Goal: Transaction & Acquisition: Purchase product/service

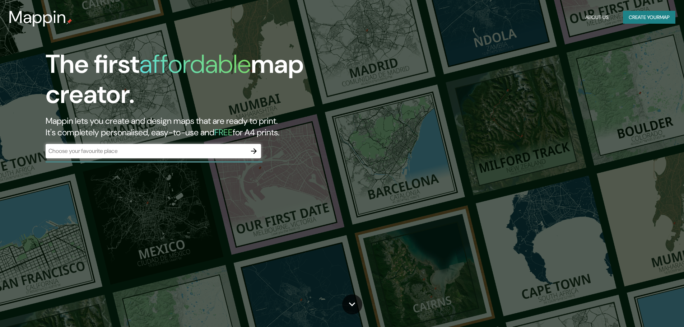
click at [211, 157] on div "​" at bounding box center [153, 151] width 215 height 14
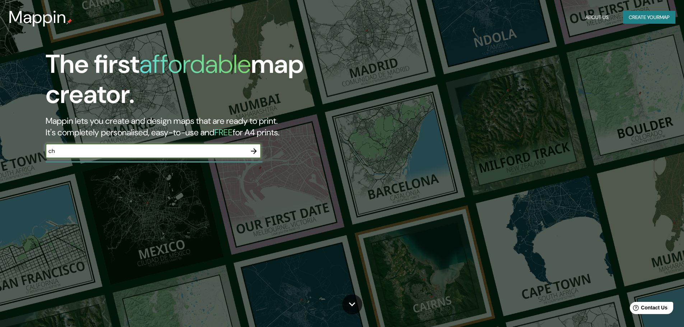
type input "CHIA BOGOTA"
click at [258, 150] on icon "button" at bounding box center [253, 151] width 9 height 9
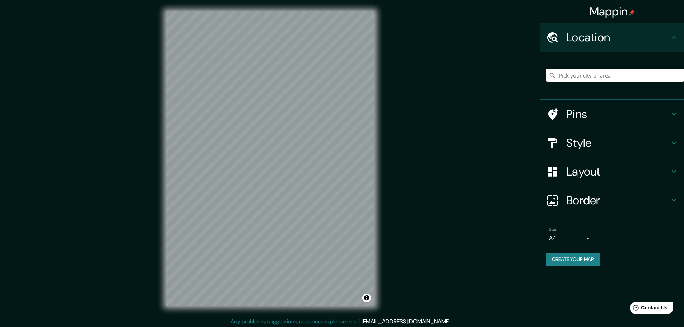
click at [586, 78] on input "Pick your city or area" at bounding box center [615, 75] width 138 height 13
click at [627, 74] on input "Chía, [GEOGRAPHIC_DATA], [GEOGRAPHIC_DATA]" at bounding box center [615, 75] width 138 height 13
click at [663, 77] on input "Chía, [GEOGRAPHIC_DATA], [GEOGRAPHIC_DATA]" at bounding box center [615, 75] width 138 height 13
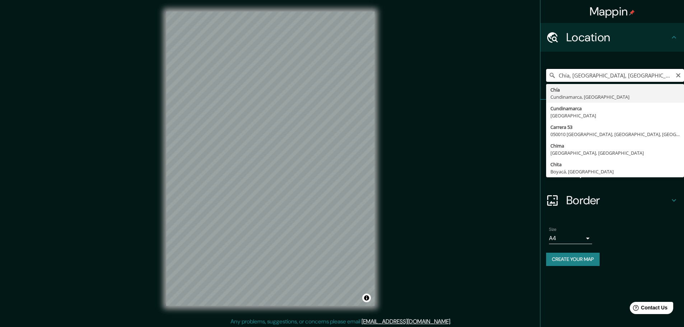
paste input "Av. Chilacos #1a-100 a 1a-192"
type input "[STREET_ADDRESS]"
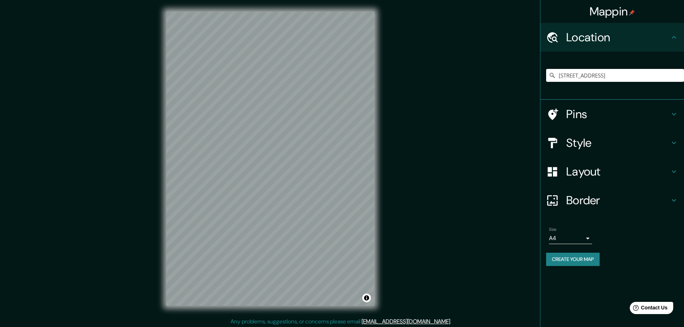
click at [576, 119] on h4 "Pins" at bounding box center [617, 114] width 103 height 14
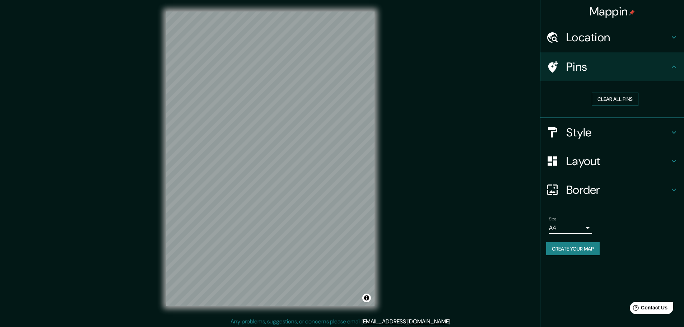
click at [631, 99] on button "Clear all pins" at bounding box center [614, 99] width 47 height 13
click at [622, 186] on h4 "Border" at bounding box center [617, 190] width 103 height 14
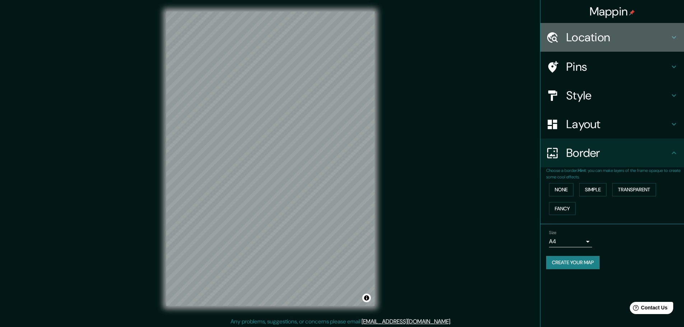
click at [615, 43] on h4 "Location" at bounding box center [617, 37] width 103 height 14
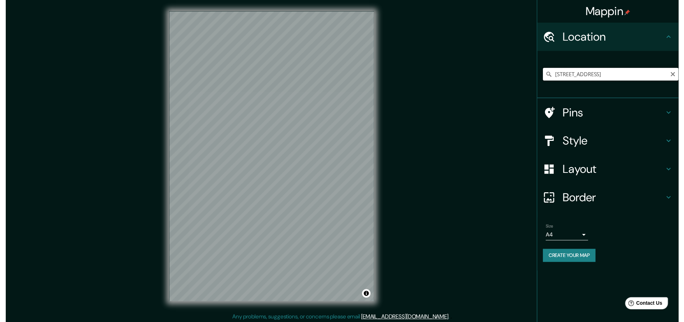
scroll to position [0, 14]
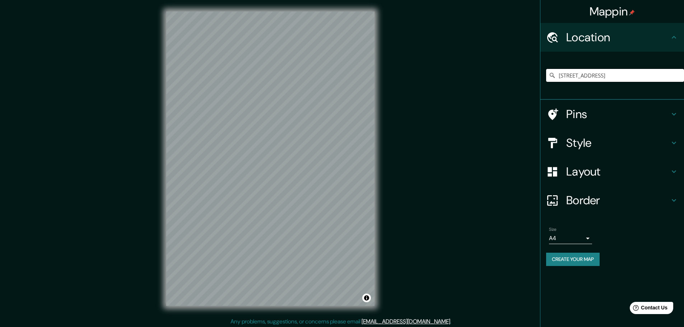
drag, startPoint x: 558, startPoint y: 77, endPoint x: 689, endPoint y: 77, distance: 130.6
click at [684, 77] on html "Mappin Location [STREET_ADDRESS] Pins Style Layout Border Choose a border. Hint…" at bounding box center [342, 163] width 684 height 327
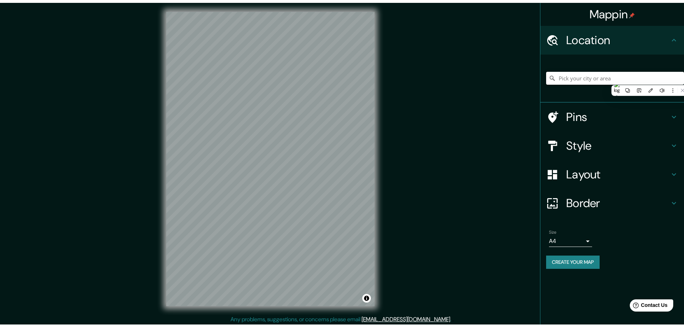
scroll to position [0, 0]
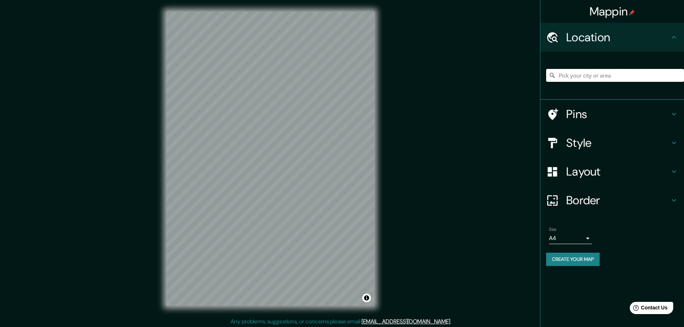
paste input "[STREET_ADDRESS]  Obtener app Av. Chilacos #1a-100 a 1a-192"
type input "[GEOGRAPHIC_DATA], [GEOGRAPHIC_DATA]"
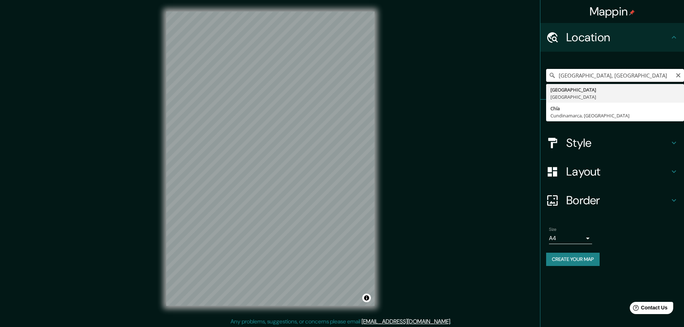
click at [592, 80] on input "[GEOGRAPHIC_DATA], [GEOGRAPHIC_DATA]" at bounding box center [615, 75] width 138 height 13
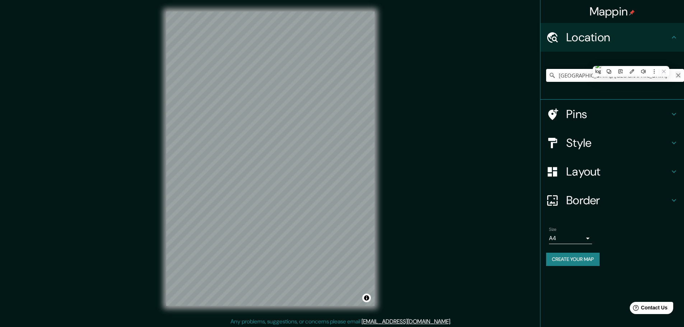
click at [680, 75] on icon "Clear" at bounding box center [678, 75] width 6 height 6
paste input "[STREET_ADDRESS]  Obtener app Av. Chilacos #1a-100 a 1a-192"
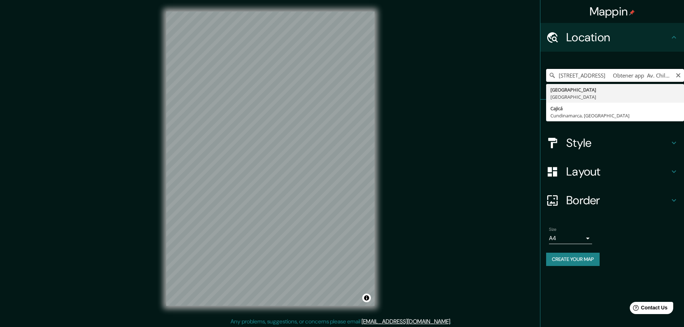
scroll to position [0, 47]
type input "Cajicá, [GEOGRAPHIC_DATA], [GEOGRAPHIC_DATA]"
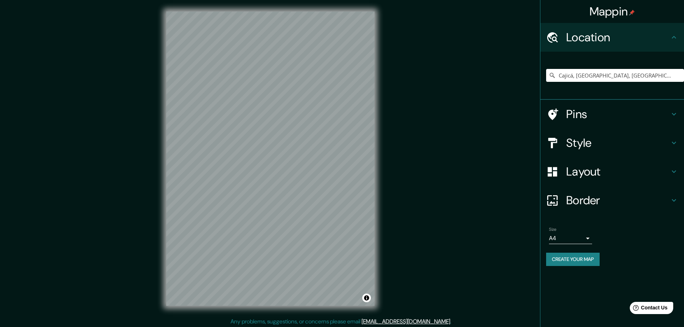
click at [592, 200] on h4 "Border" at bounding box center [617, 200] width 103 height 14
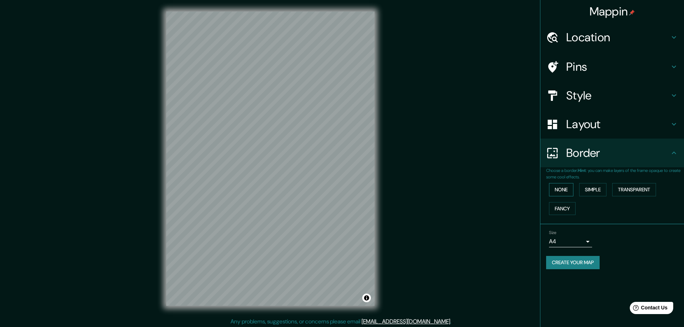
click at [567, 190] on button "None" at bounding box center [561, 189] width 24 height 13
click at [567, 189] on button "None" at bounding box center [561, 189] width 24 height 13
click at [605, 188] on button "Simple" at bounding box center [592, 189] width 27 height 13
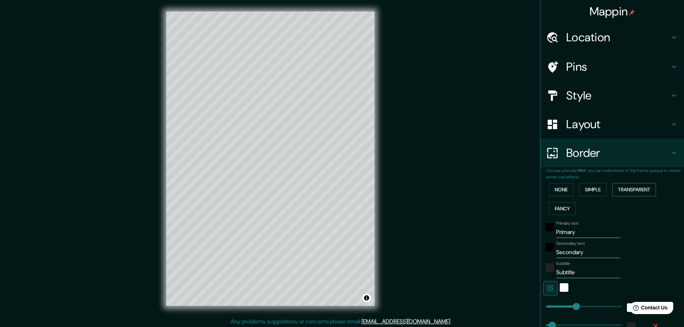
click at [631, 188] on button "Transparent" at bounding box center [634, 189] width 44 height 13
click at [563, 193] on button "None" at bounding box center [561, 189] width 24 height 13
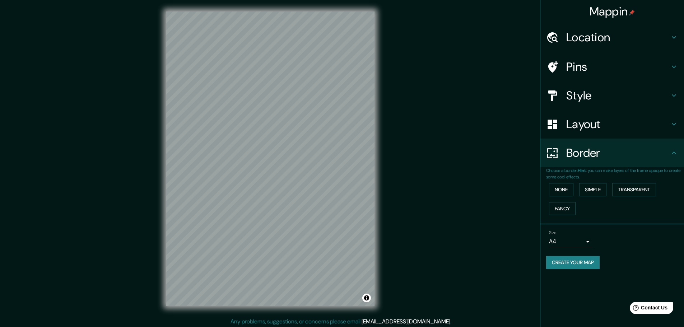
click at [581, 133] on div "Layout" at bounding box center [612, 124] width 144 height 29
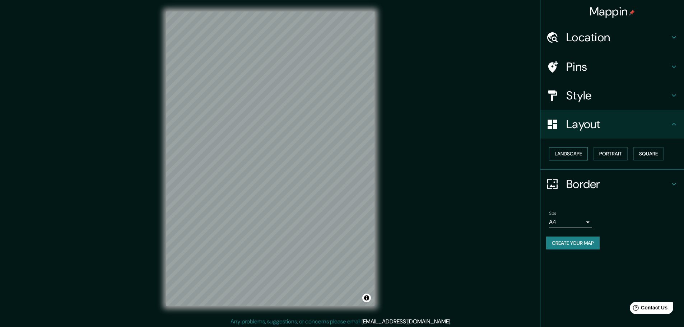
click at [573, 155] on button "Landscape" at bounding box center [568, 153] width 39 height 13
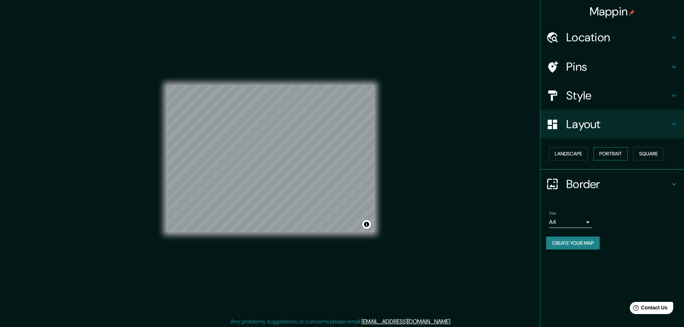
click at [606, 152] on button "Portrait" at bounding box center [610, 153] width 34 height 13
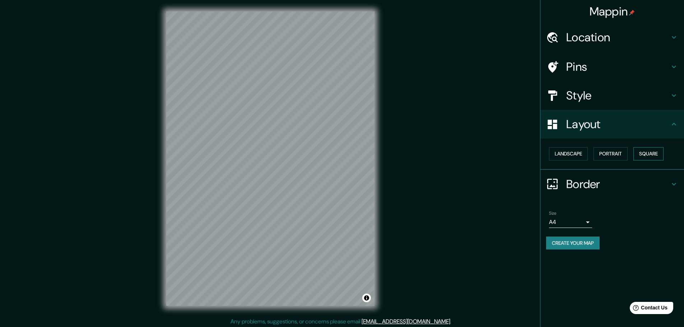
click at [654, 152] on button "Square" at bounding box center [648, 153] width 30 height 13
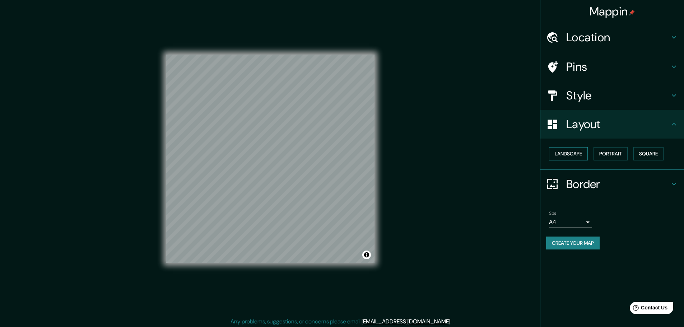
click at [571, 158] on button "Landscape" at bounding box center [568, 153] width 39 height 13
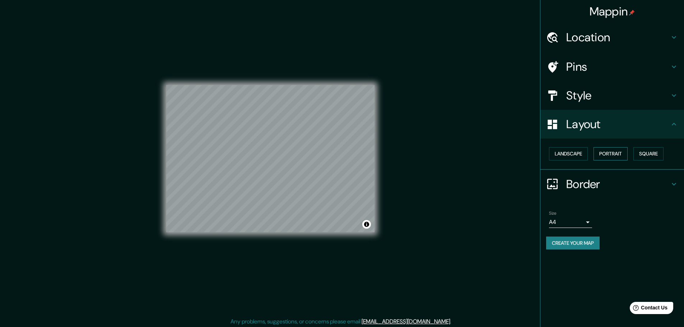
click at [607, 156] on button "Portrait" at bounding box center [610, 153] width 34 height 13
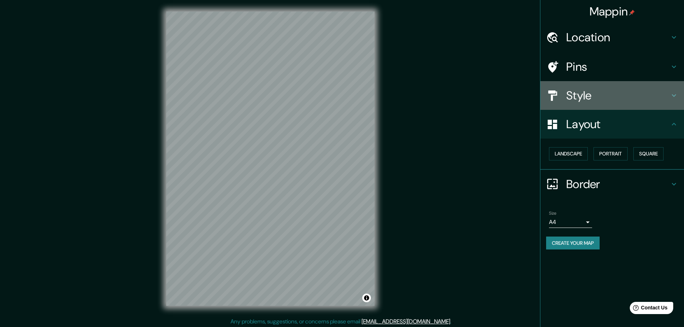
click at [606, 93] on h4 "Style" at bounding box center [617, 95] width 103 height 14
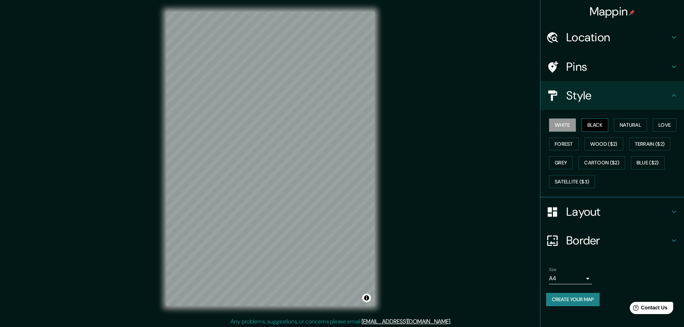
click at [602, 125] on button "Black" at bounding box center [594, 124] width 27 height 13
click at [628, 123] on button "Natural" at bounding box center [630, 124] width 33 height 13
click at [663, 131] on button "Love" at bounding box center [664, 124] width 24 height 13
click at [654, 144] on button "Terrain ($2)" at bounding box center [650, 143] width 42 height 13
click at [621, 150] on button "Wood ($2)" at bounding box center [603, 143] width 39 height 13
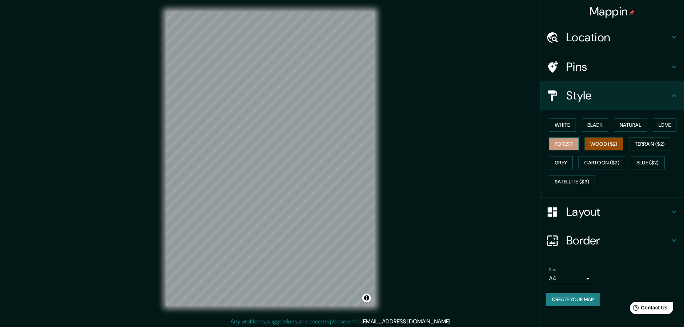
click at [560, 147] on button "Forest" at bounding box center [564, 143] width 30 height 13
click at [561, 161] on button "Grey" at bounding box center [561, 162] width 24 height 13
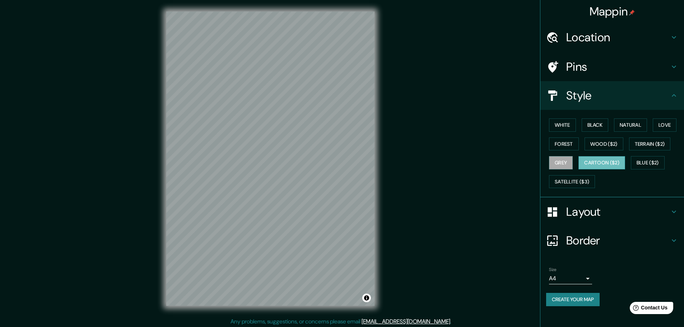
click at [603, 166] on button "Cartoon ($2)" at bounding box center [601, 162] width 47 height 13
click at [652, 161] on button "Blue ($2)" at bounding box center [647, 162] width 34 height 13
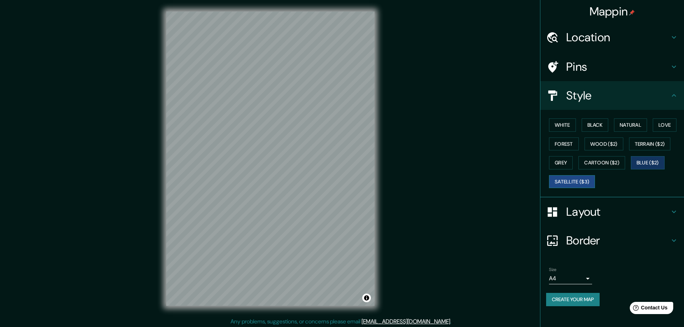
click at [567, 185] on button "Satellite ($3)" at bounding box center [572, 181] width 46 height 13
click at [149, 140] on div "Mappin Location [GEOGRAPHIC_DATA], Cundinamarca, [GEOGRAPHIC_DATA] Pins Style W…" at bounding box center [342, 164] width 684 height 329
click at [385, 146] on div "© Mapbox © OpenStreetMap Improve this map © Maxar" at bounding box center [270, 158] width 231 height 317
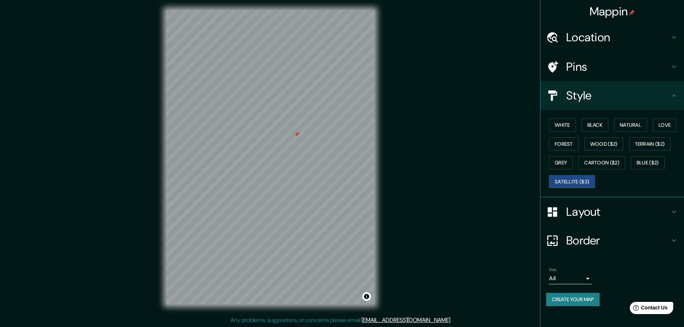
scroll to position [2, 0]
click at [558, 165] on button "Grey" at bounding box center [561, 162] width 24 height 13
click at [590, 161] on button "Cartoon ($2)" at bounding box center [601, 162] width 47 height 13
click at [662, 165] on button "Blue ($2)" at bounding box center [647, 162] width 34 height 13
click at [655, 143] on button "Terrain ($2)" at bounding box center [650, 143] width 42 height 13
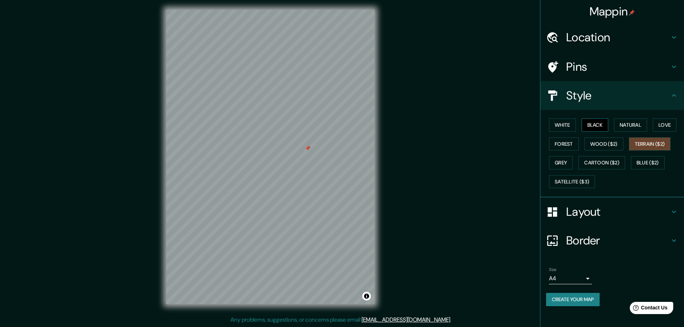
click at [591, 128] on button "Black" at bounding box center [594, 124] width 27 height 13
click at [562, 129] on button "White" at bounding box center [562, 124] width 27 height 13
click at [599, 125] on button "Black" at bounding box center [594, 124] width 27 height 13
click at [620, 126] on button "Natural" at bounding box center [630, 124] width 33 height 13
click at [667, 123] on button "Love" at bounding box center [664, 124] width 24 height 13
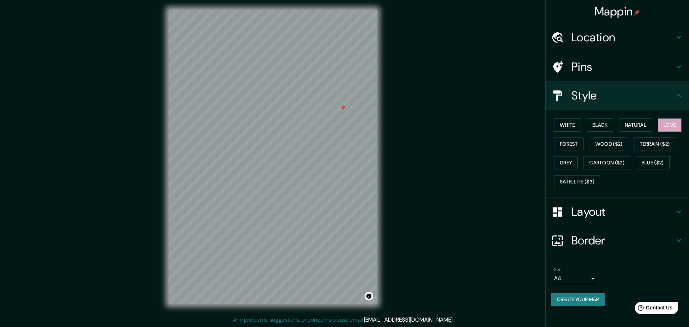
click at [591, 279] on body "Mappin Location [GEOGRAPHIC_DATA], Cundinamarca, [GEOGRAPHIC_DATA] Pins Style W…" at bounding box center [344, 161] width 689 height 327
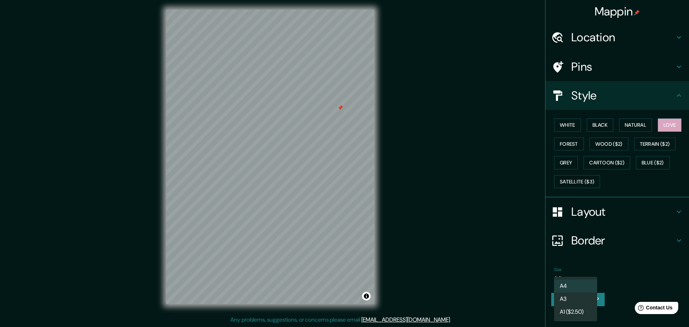
click at [591, 297] on li "A3" at bounding box center [575, 298] width 43 height 13
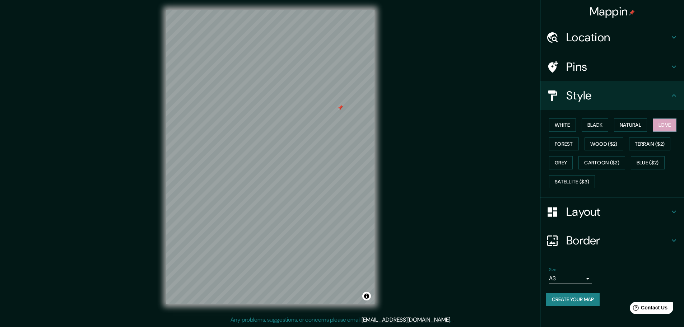
click at [590, 277] on body "Mappin Location [GEOGRAPHIC_DATA], Cundinamarca, [GEOGRAPHIC_DATA] Pins Style W…" at bounding box center [342, 161] width 684 height 327
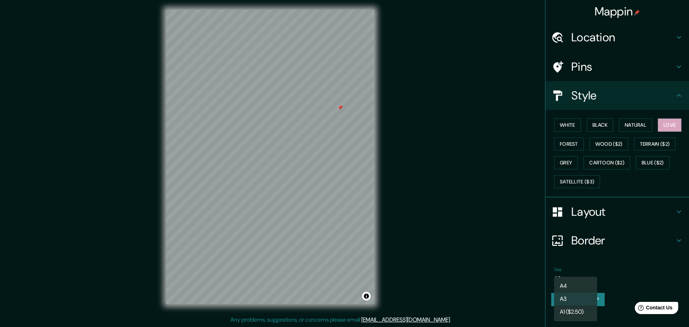
click at [585, 310] on li "A1 ($2.50)" at bounding box center [575, 311] width 43 height 13
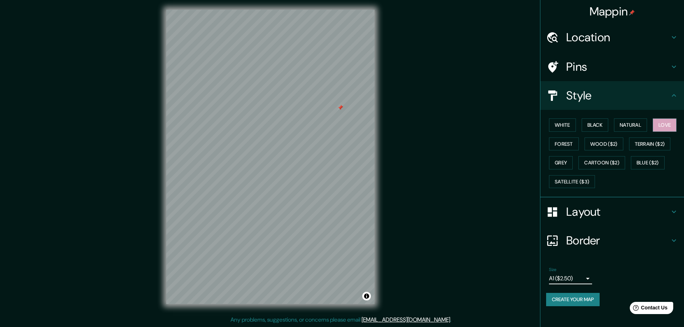
click at [588, 279] on body "Mappin Location [GEOGRAPHIC_DATA], Cundinamarca, [GEOGRAPHIC_DATA] Pins Style W…" at bounding box center [342, 161] width 684 height 327
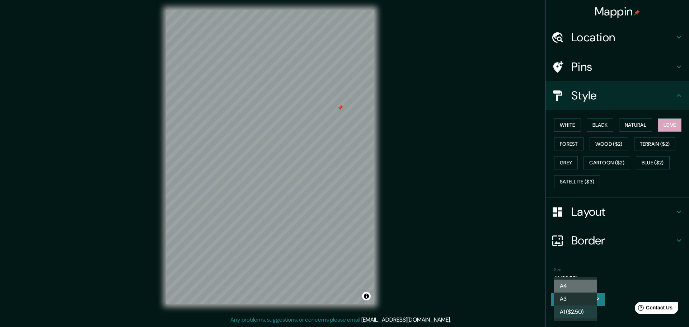
click at [586, 288] on li "A4" at bounding box center [575, 286] width 43 height 13
type input "single"
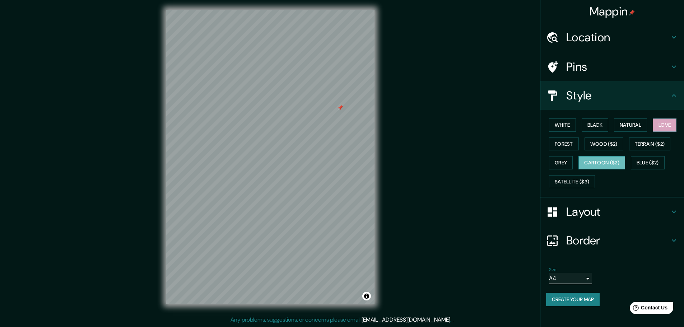
scroll to position [0, 0]
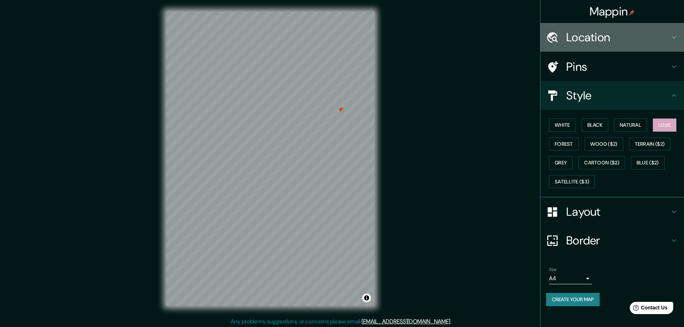
click at [595, 36] on h4 "Location" at bounding box center [617, 37] width 103 height 14
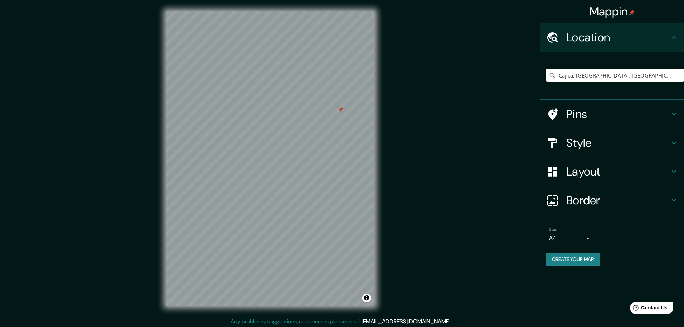
click at [600, 42] on h4 "Location" at bounding box center [617, 37] width 103 height 14
click at [589, 99] on div "Cajicá, [GEOGRAPHIC_DATA], [GEOGRAPHIC_DATA]" at bounding box center [612, 76] width 144 height 48
click at [590, 109] on h4 "Pins" at bounding box center [617, 114] width 103 height 14
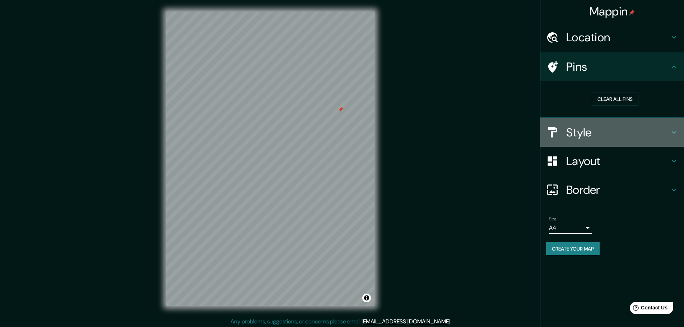
click at [623, 133] on h4 "Style" at bounding box center [617, 132] width 103 height 14
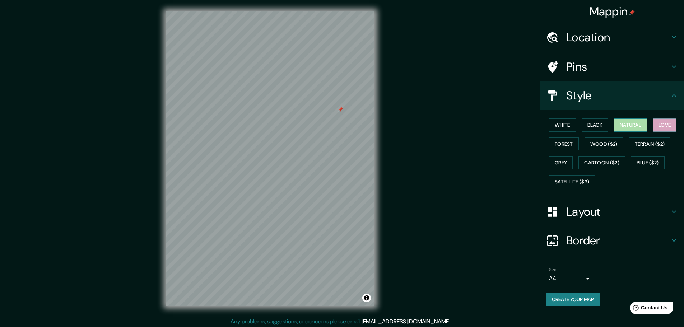
click at [632, 126] on button "Natural" at bounding box center [630, 124] width 33 height 13
click at [610, 127] on div "White Black Natural Love Forest Wood ($2) Terrain ($2) Grey Cartoon ($2) Blue (…" at bounding box center [615, 153] width 138 height 75
click at [597, 122] on button "Black" at bounding box center [594, 124] width 27 height 13
click at [570, 127] on button "White" at bounding box center [562, 124] width 27 height 13
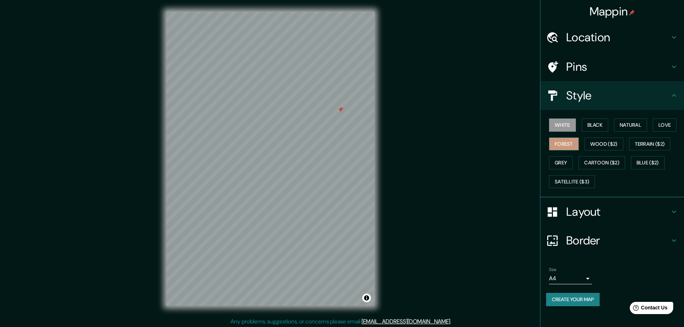
click at [566, 148] on button "Forest" at bounding box center [564, 143] width 30 height 13
click at [600, 147] on button "Wood ($2)" at bounding box center [603, 143] width 39 height 13
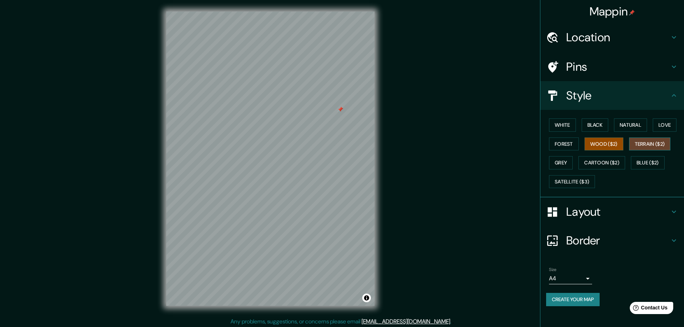
click at [648, 145] on button "Terrain ($2)" at bounding box center [650, 143] width 42 height 13
click at [650, 161] on button "Blue ($2)" at bounding box center [647, 162] width 34 height 13
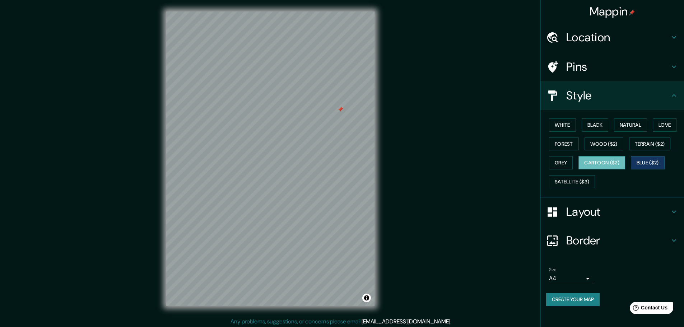
click at [601, 164] on button "Cartoon ($2)" at bounding box center [601, 162] width 47 height 13
click at [566, 165] on button "Grey" at bounding box center [561, 162] width 24 height 13
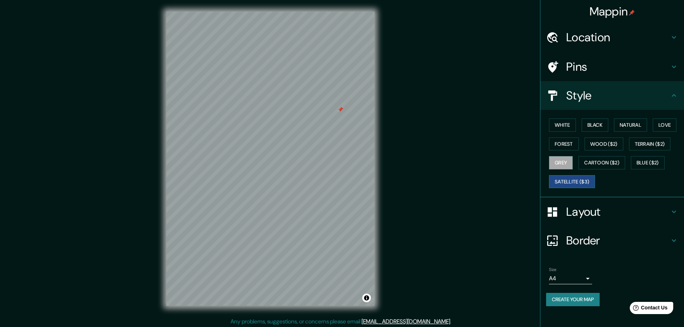
click at [573, 179] on button "Satellite ($3)" at bounding box center [572, 181] width 46 height 13
